Goal: Information Seeking & Learning: Learn about a topic

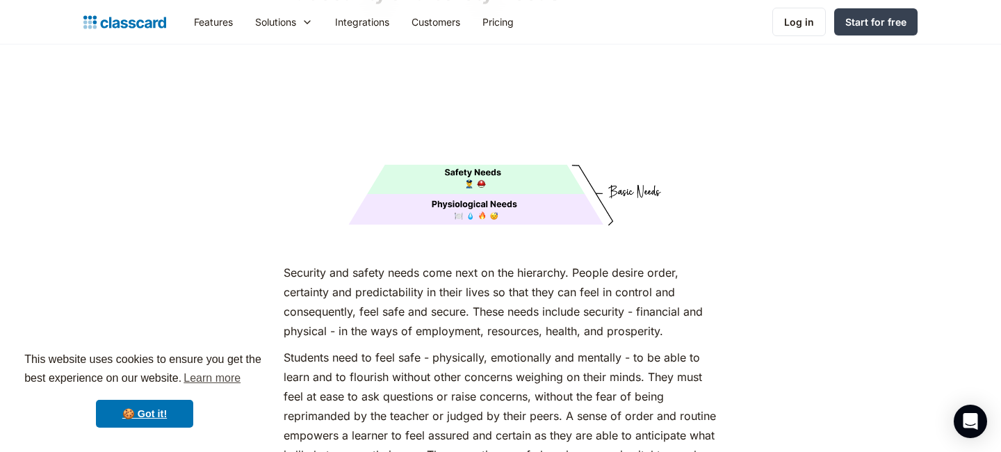
scroll to position [2568, 0]
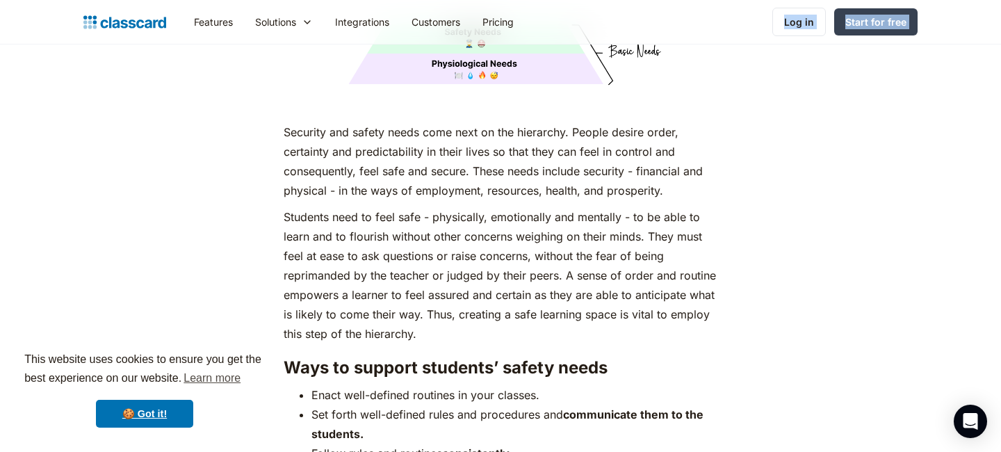
drag, startPoint x: 284, startPoint y: 186, endPoint x: 547, endPoint y: 33, distance: 303.9
click at [586, 164] on p "Security and safety needs come next on the hierarchy. People desire order, cert…" at bounding box center [500, 161] width 433 height 78
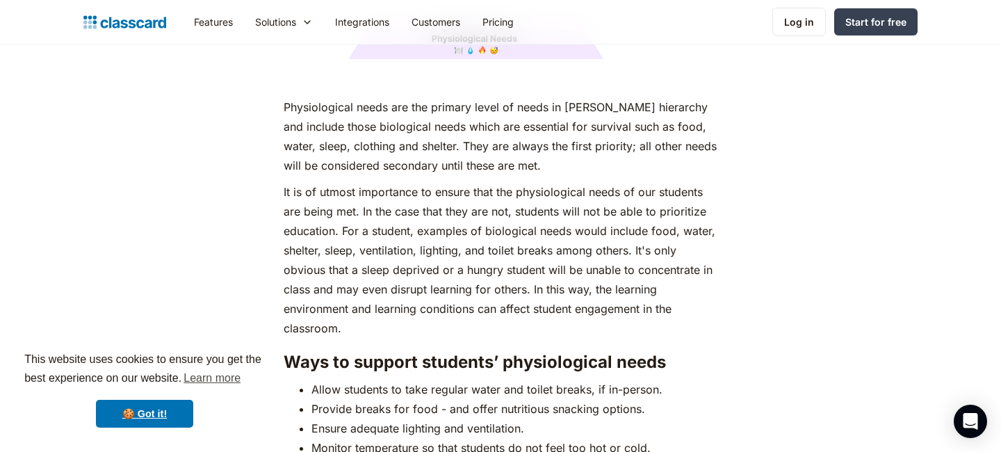
scroll to position [1902, 0]
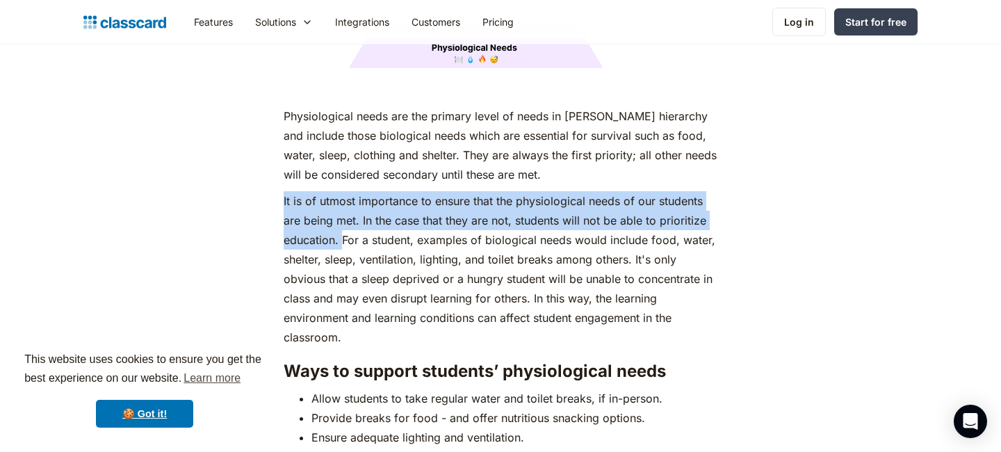
drag, startPoint x: 284, startPoint y: 175, endPoint x: 340, endPoint y: 220, distance: 72.3
click at [340, 220] on p "It is of utmost importance to ensure that the physiological needs of our studen…" at bounding box center [500, 269] width 433 height 156
copy p "It is of utmost importance to ensure that the physiological needs of our studen…"
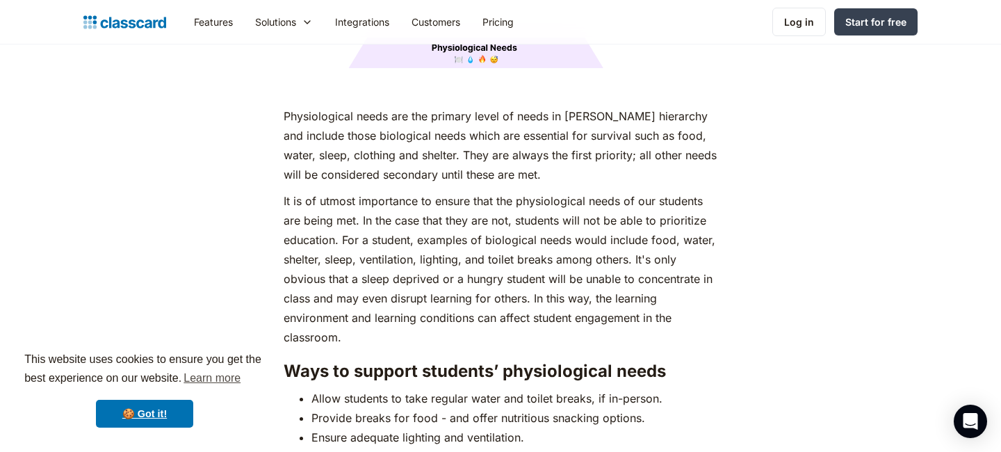
click at [462, 265] on p "It is of utmost importance to ensure that the physiological needs of our studen…" at bounding box center [500, 269] width 433 height 156
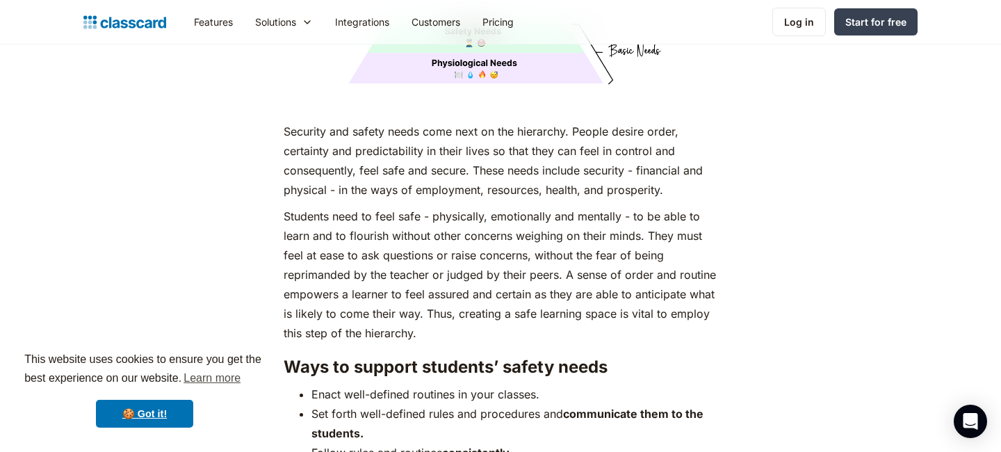
scroll to position [2597, 0]
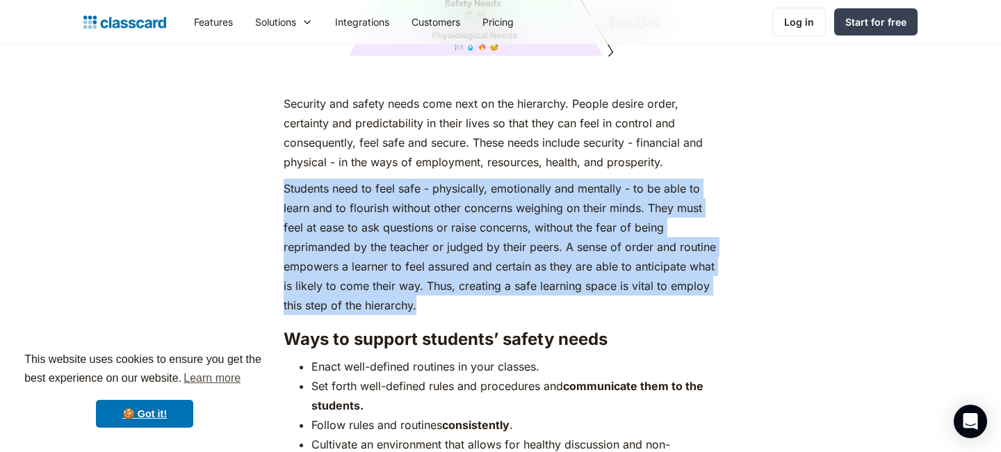
drag, startPoint x: 282, startPoint y: 162, endPoint x: 553, endPoint y: 276, distance: 294.0
copy p "Students need to feel safe - physically, emotionally and mentally - to be able …"
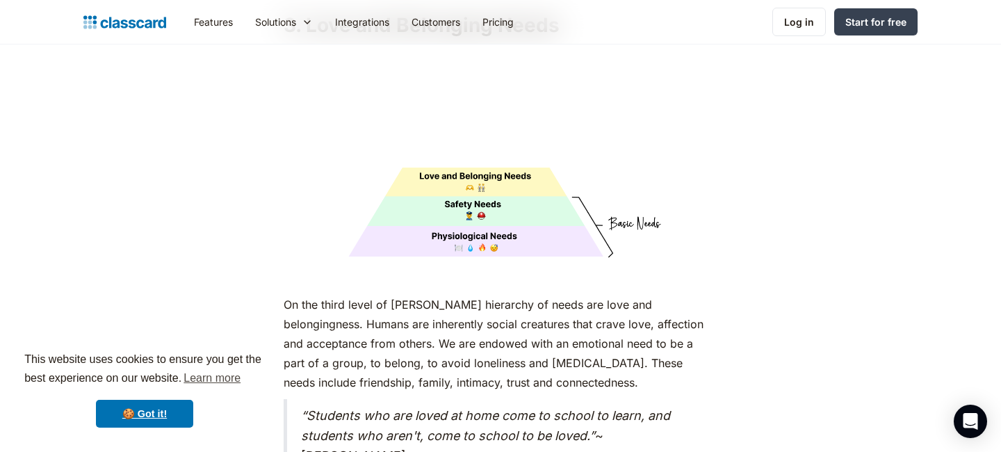
scroll to position [3514, 0]
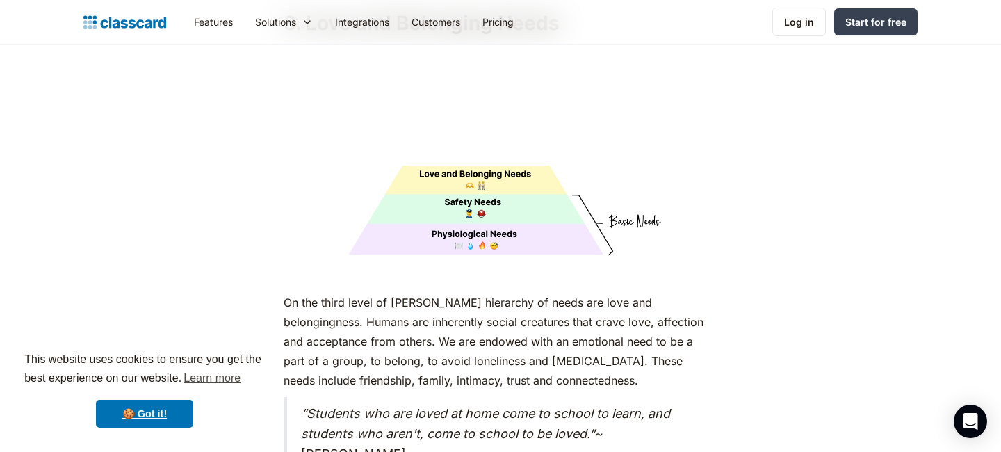
click at [399, 307] on p "On the third level of [PERSON_NAME] hierarchy of needs are love and belongingne…" at bounding box center [500, 341] width 433 height 97
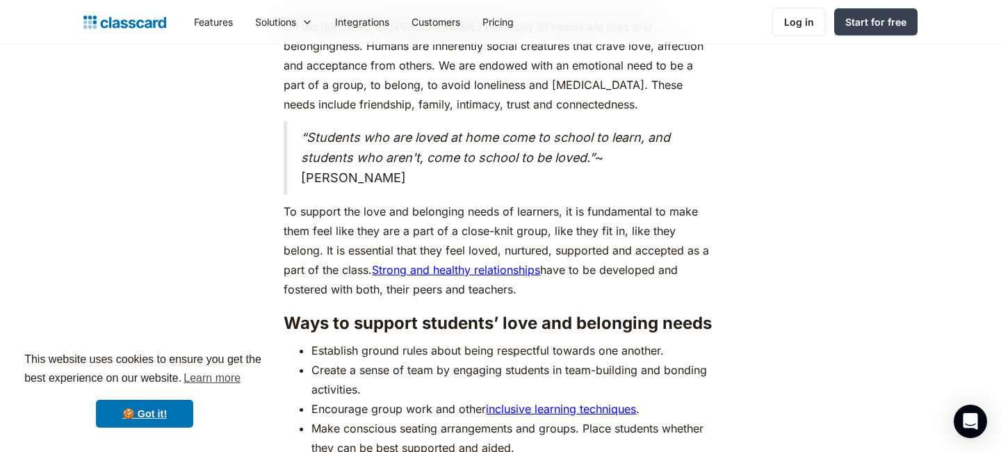
scroll to position [3792, 0]
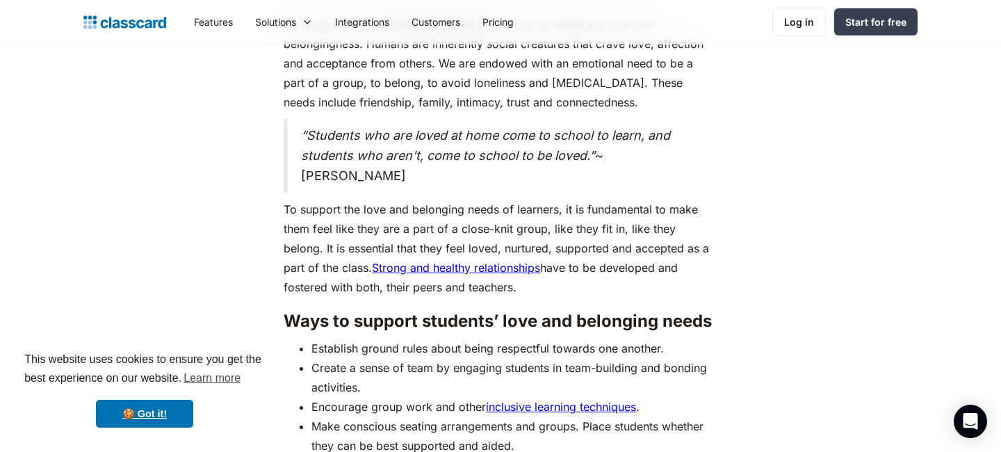
drag, startPoint x: 279, startPoint y: 177, endPoint x: 525, endPoint y: 261, distance: 259.3
click at [525, 261] on div "As humans, we are driven by an innate desire to achieve more, to surpass not ju…" at bounding box center [499, 24] width 441 height 6205
copy p "To support the love and belonging needs of learners, it is fundamental to make …"
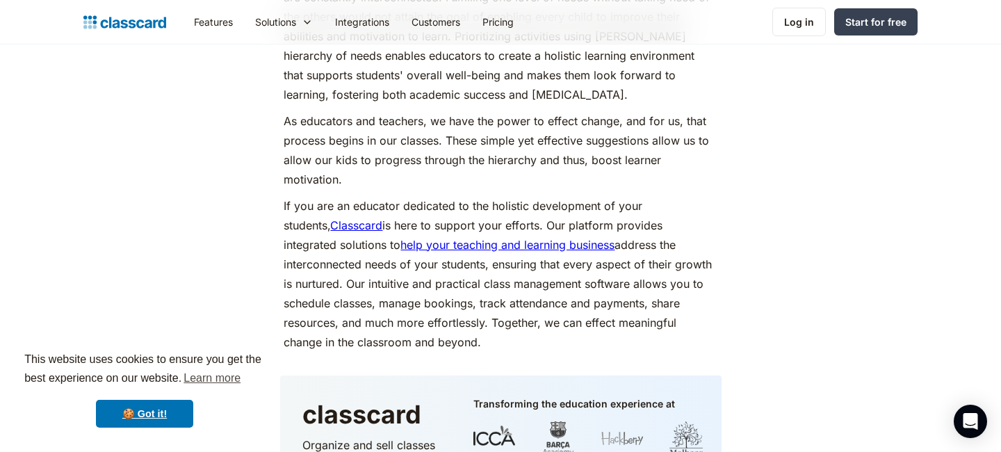
scroll to position [6544, 0]
